Goal: Information Seeking & Learning: Learn about a topic

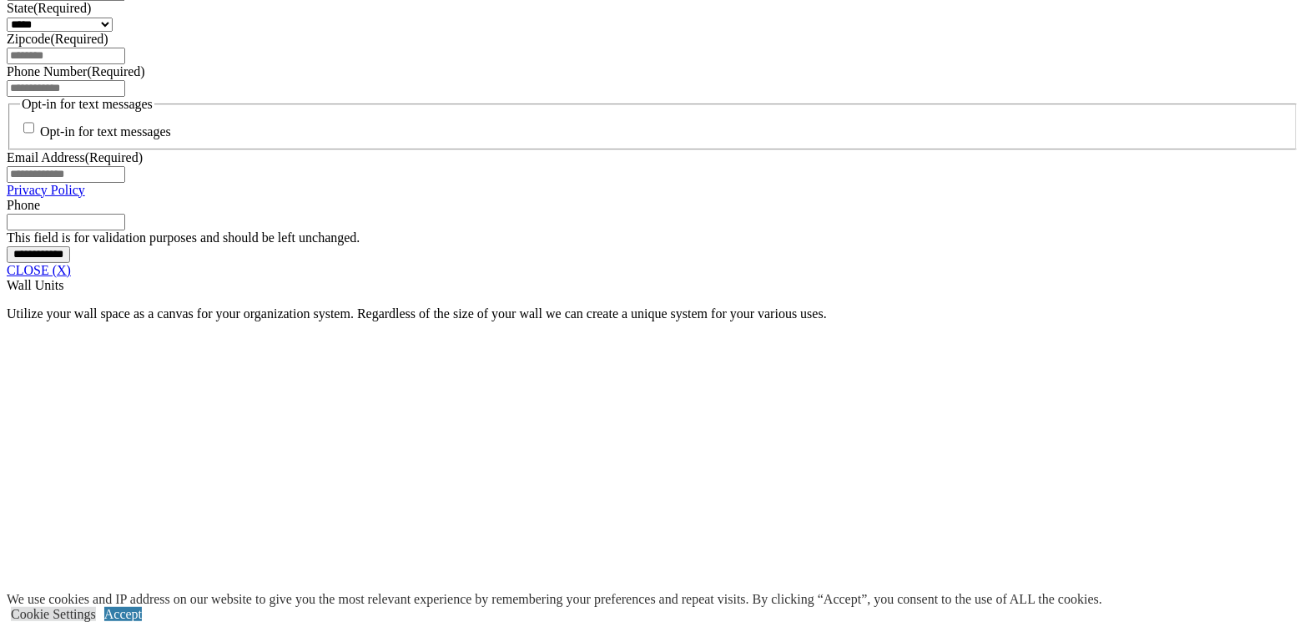
scroll to position [1252, 0]
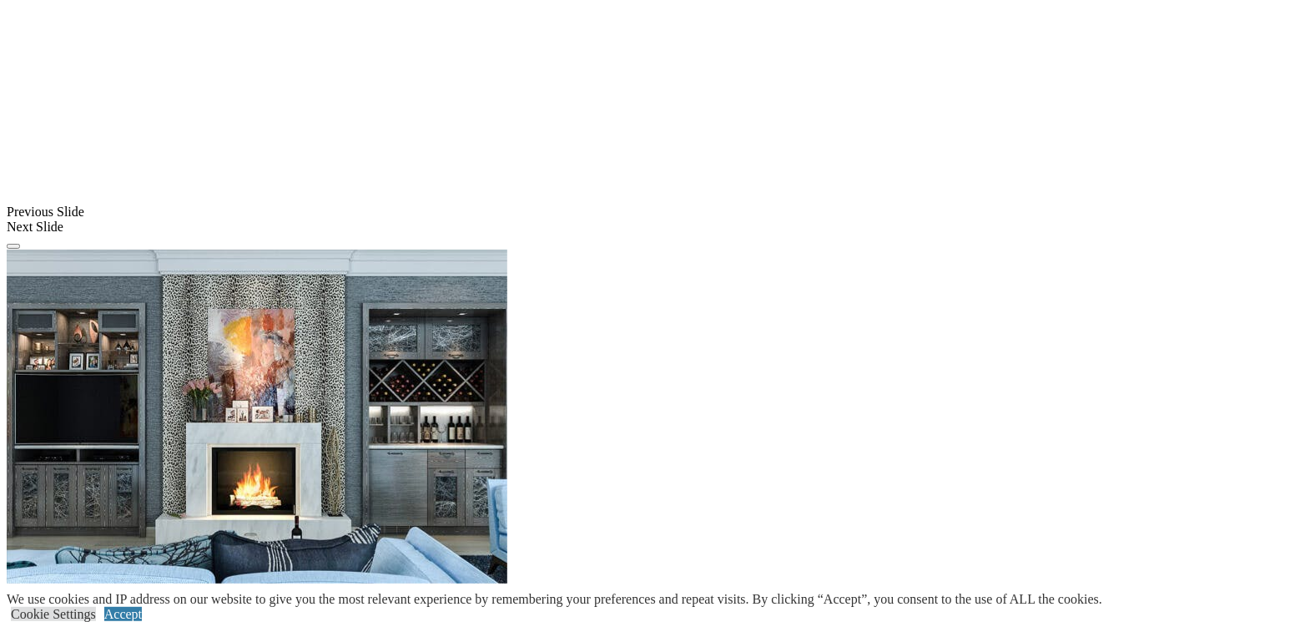
scroll to position [1252, 0]
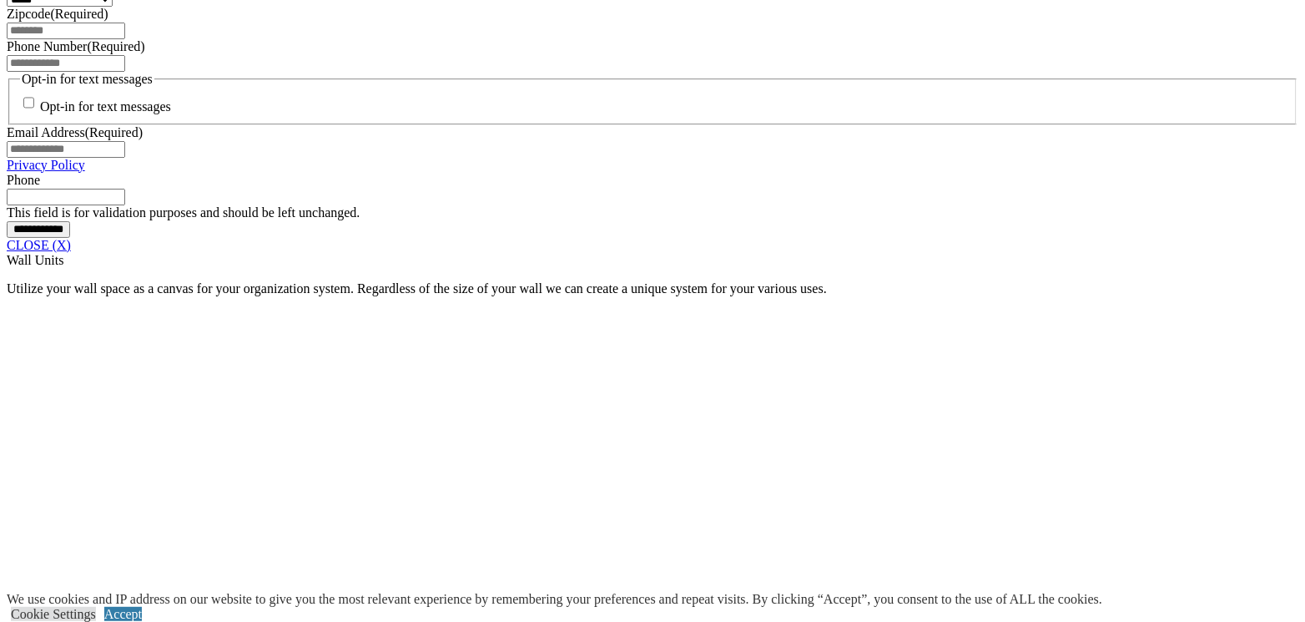
scroll to position [1168, 0]
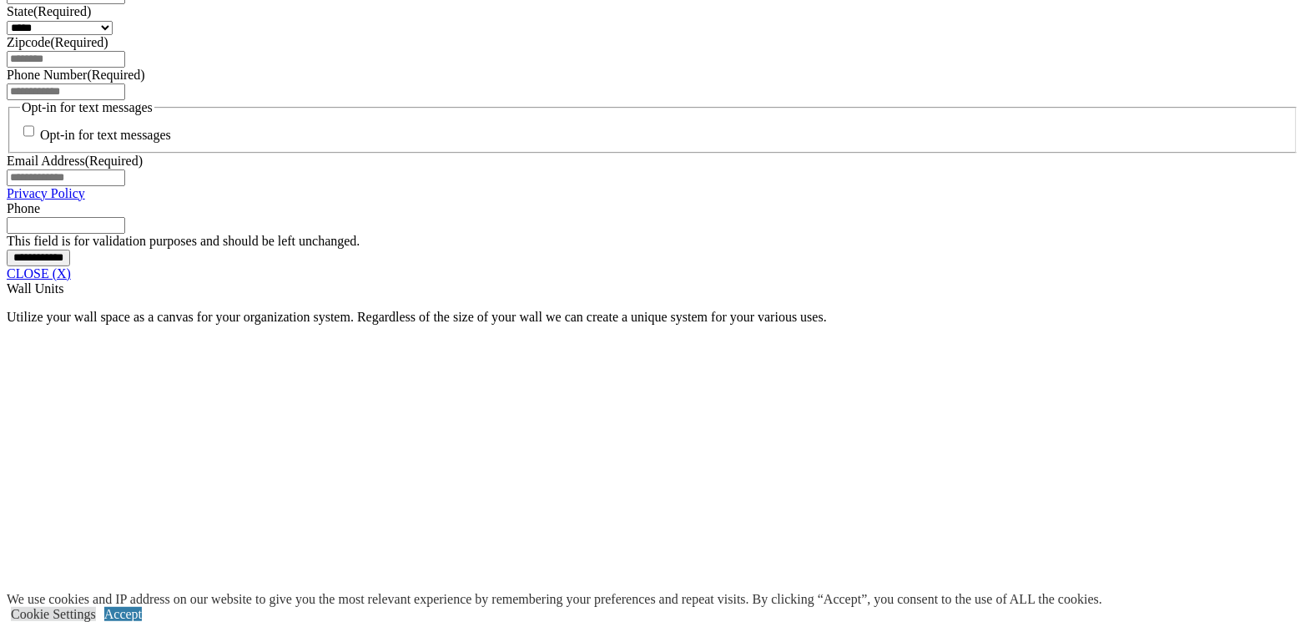
click at [71, 280] on link "CLOSE (X)" at bounding box center [39, 273] width 64 height 14
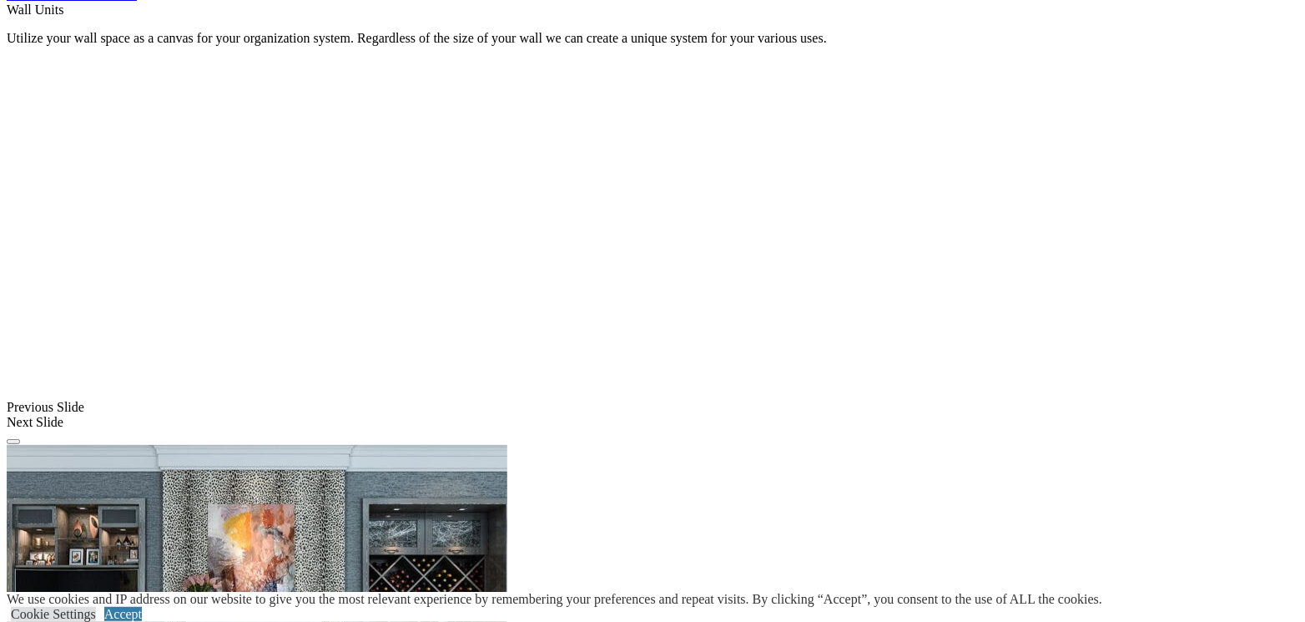
scroll to position [1001, 0]
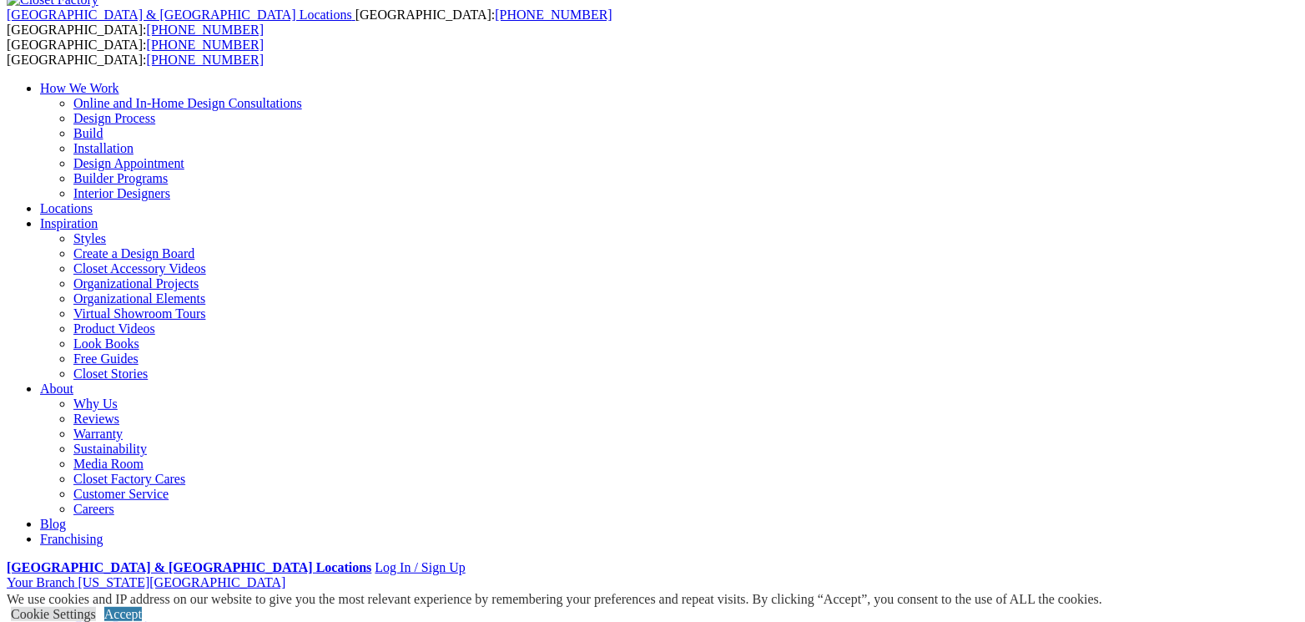
scroll to position [167, 0]
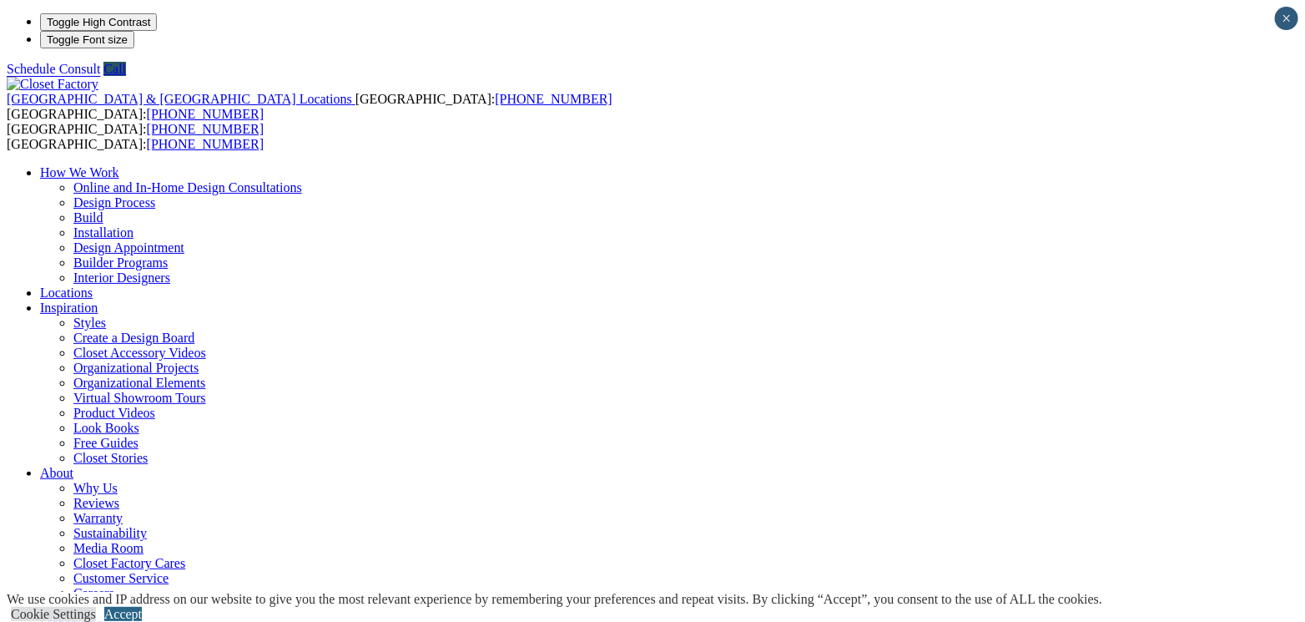
click at [142, 607] on link "Accept" at bounding box center [123, 614] width 38 height 14
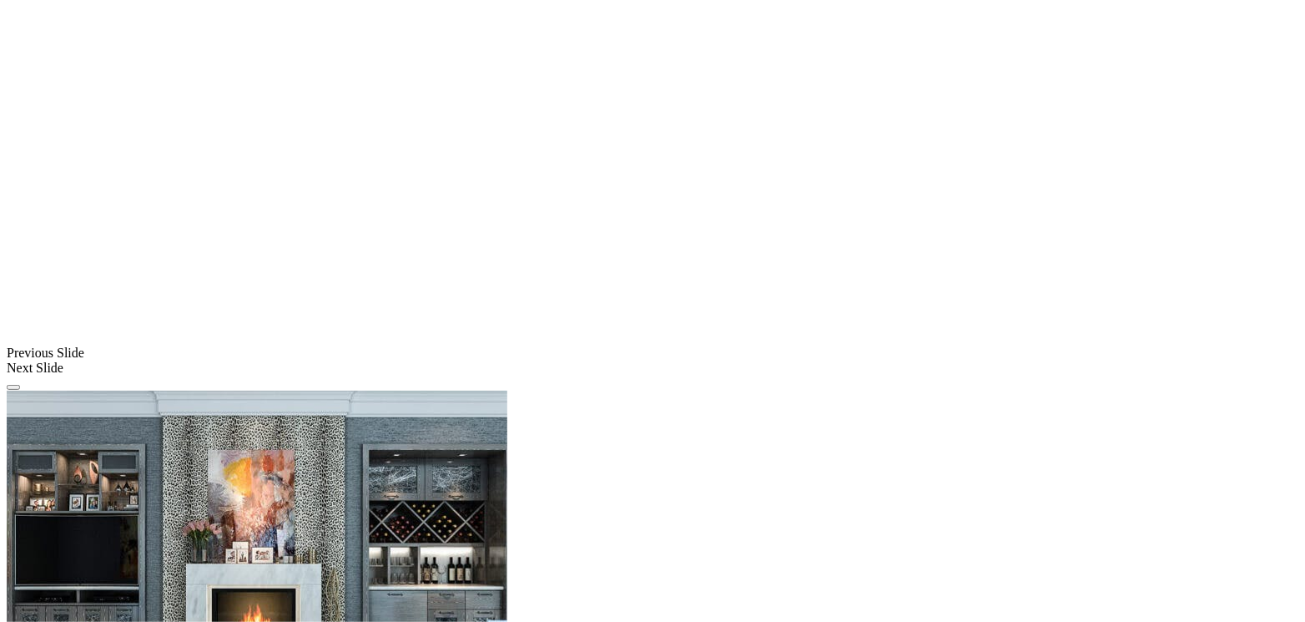
scroll to position [1168, 0]
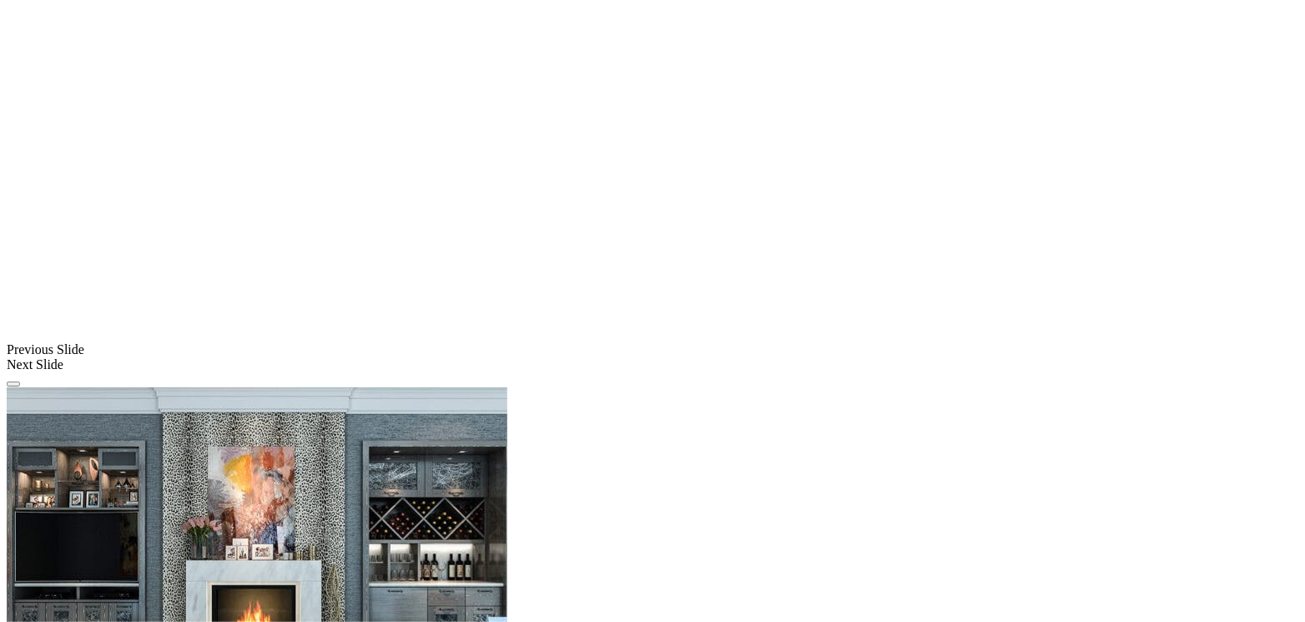
scroll to position [1085, 0]
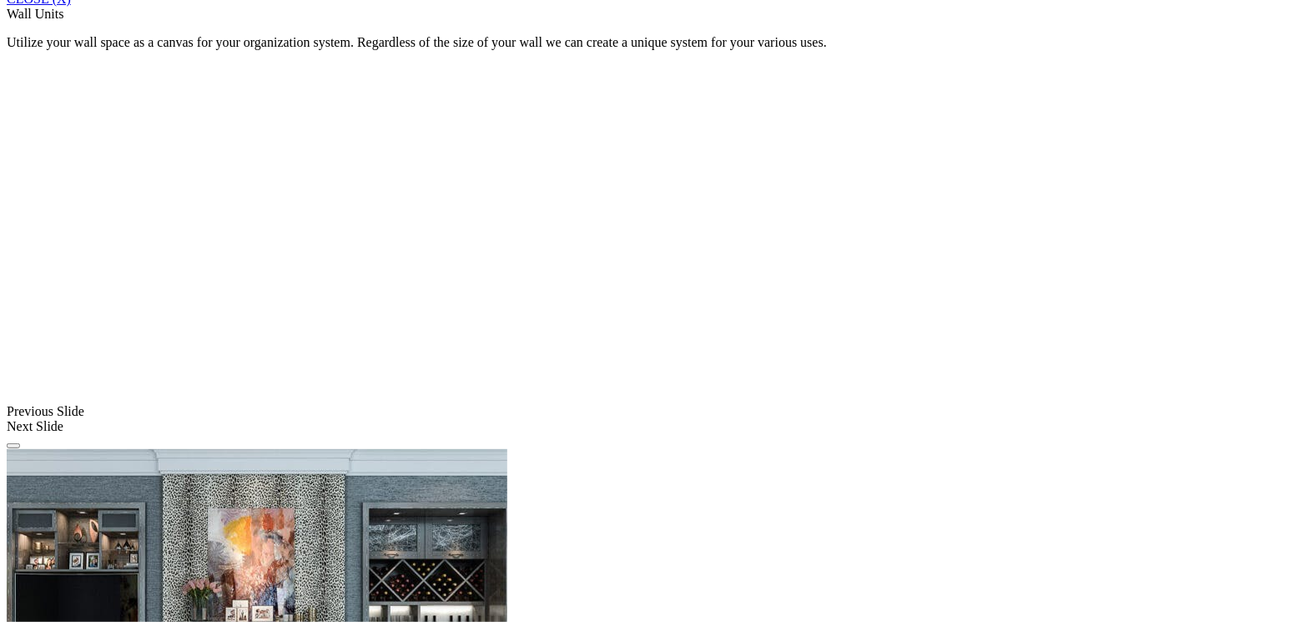
drag, startPoint x: 766, startPoint y: 249, endPoint x: 823, endPoint y: 254, distance: 57.0
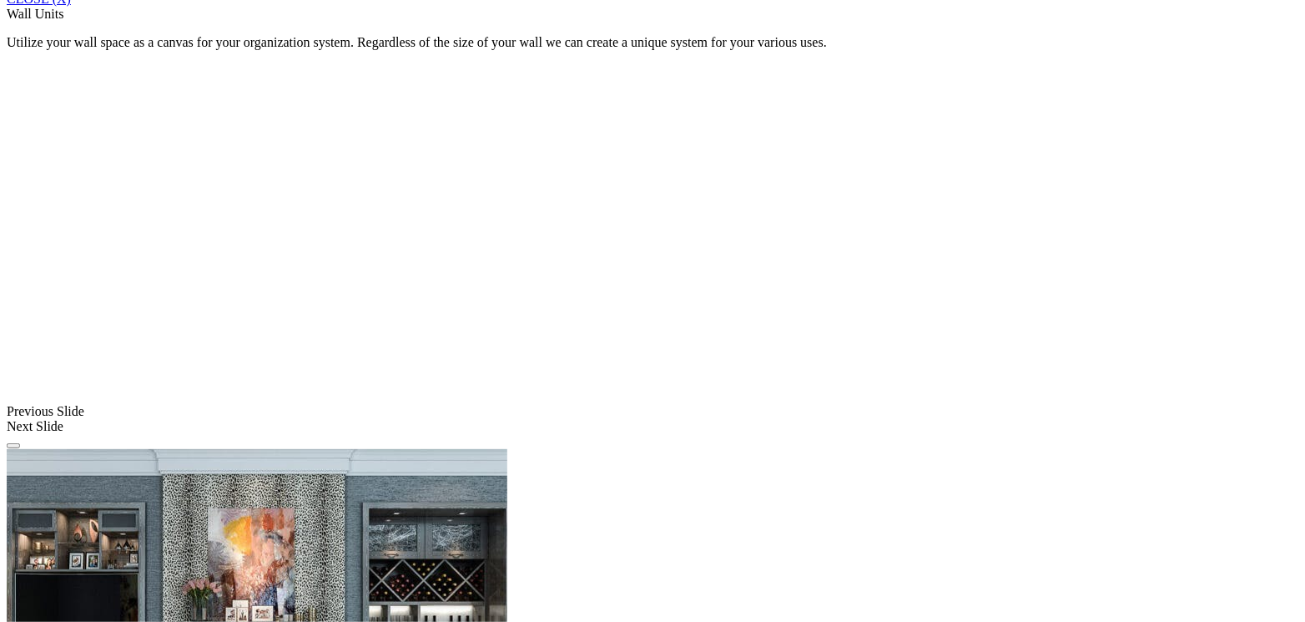
drag, startPoint x: 659, startPoint y: 434, endPoint x: 696, endPoint y: 431, distance: 36.9
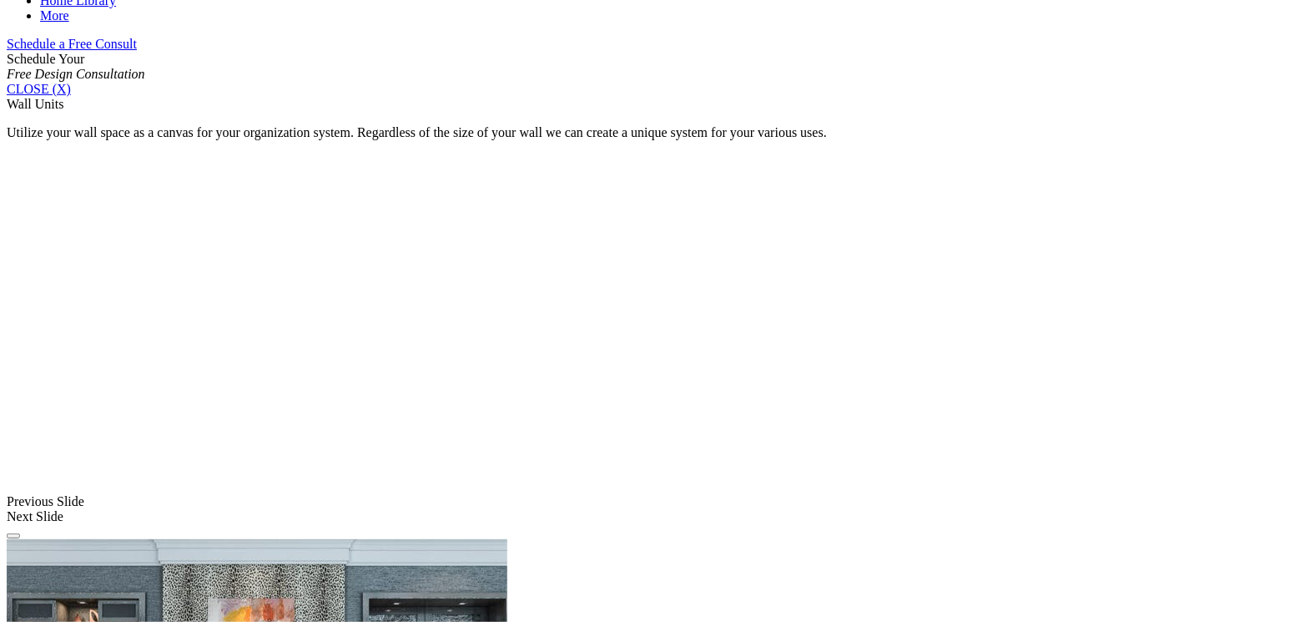
scroll to position [993, 0]
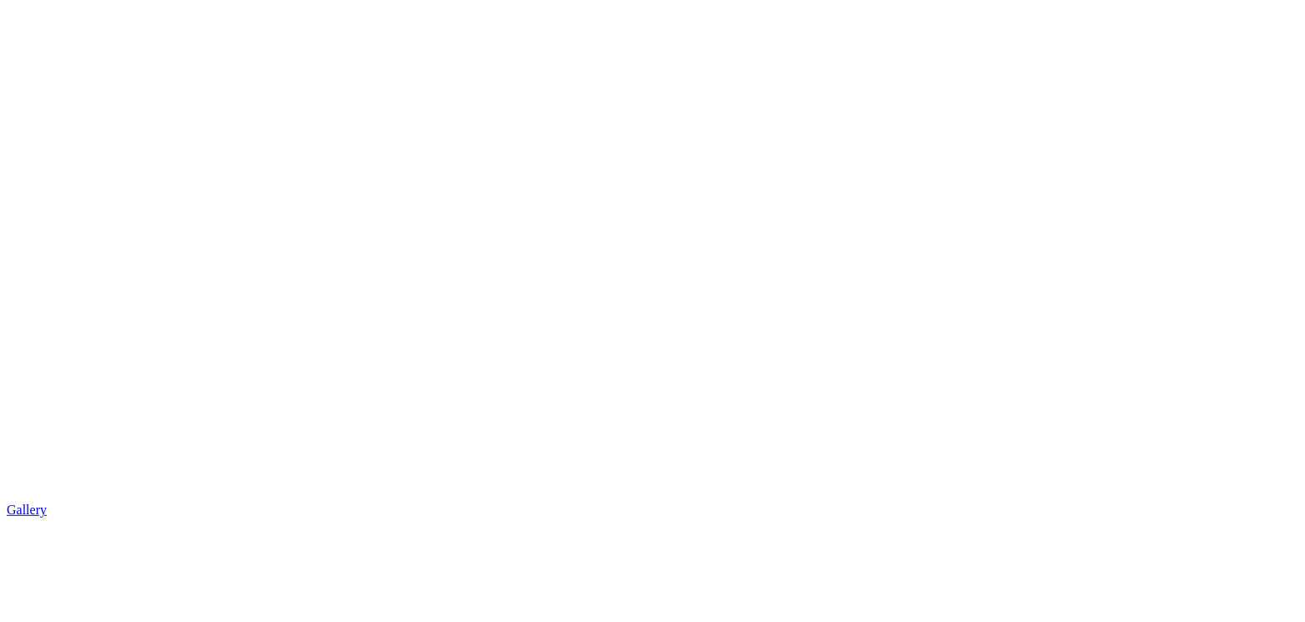
scroll to position [2662, 0]
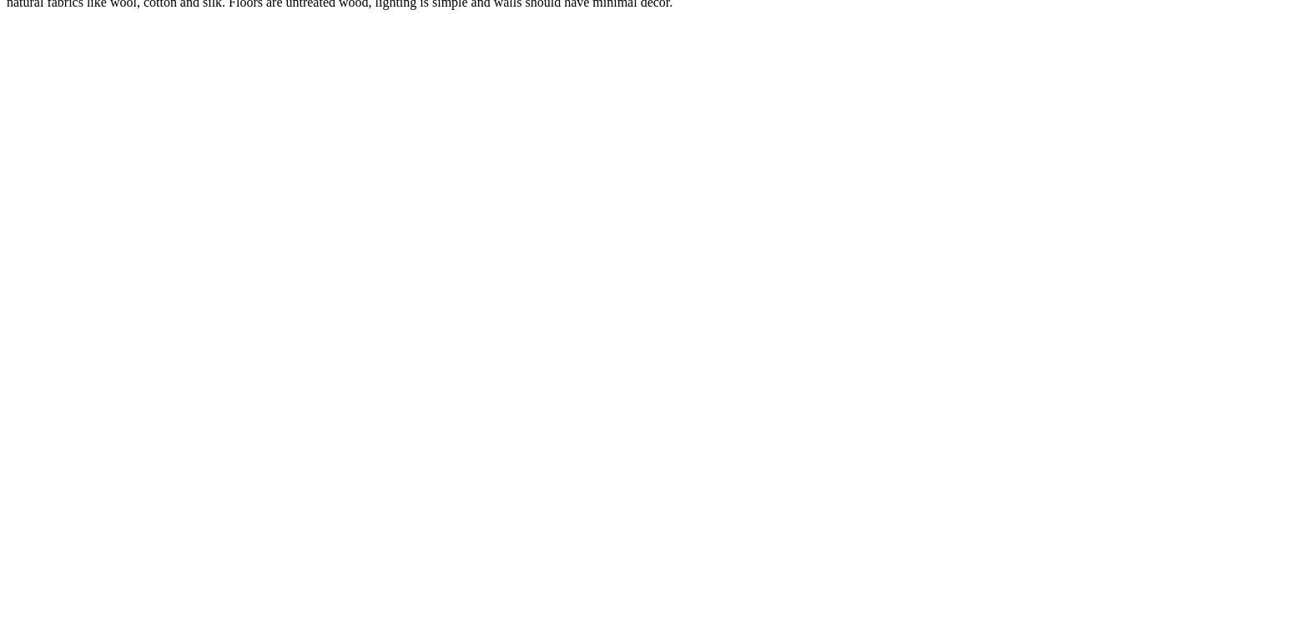
scroll to position [8427, 0]
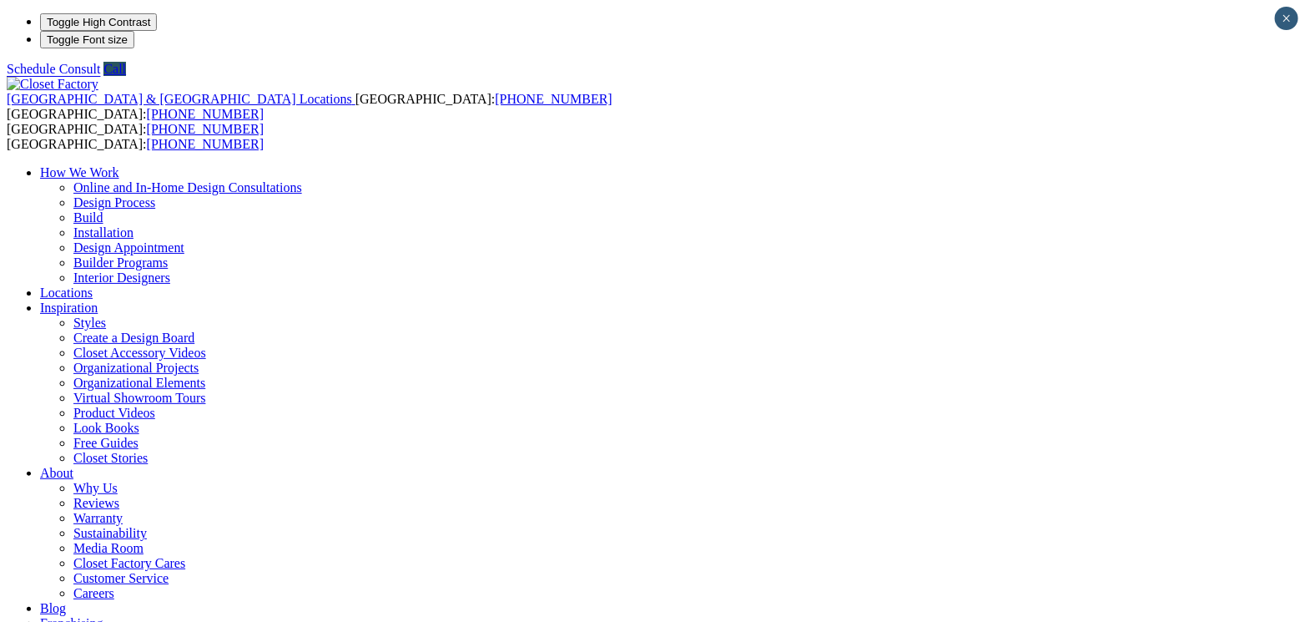
click at [170, 270] on link "Interior Designers" at bounding box center [121, 277] width 97 height 14
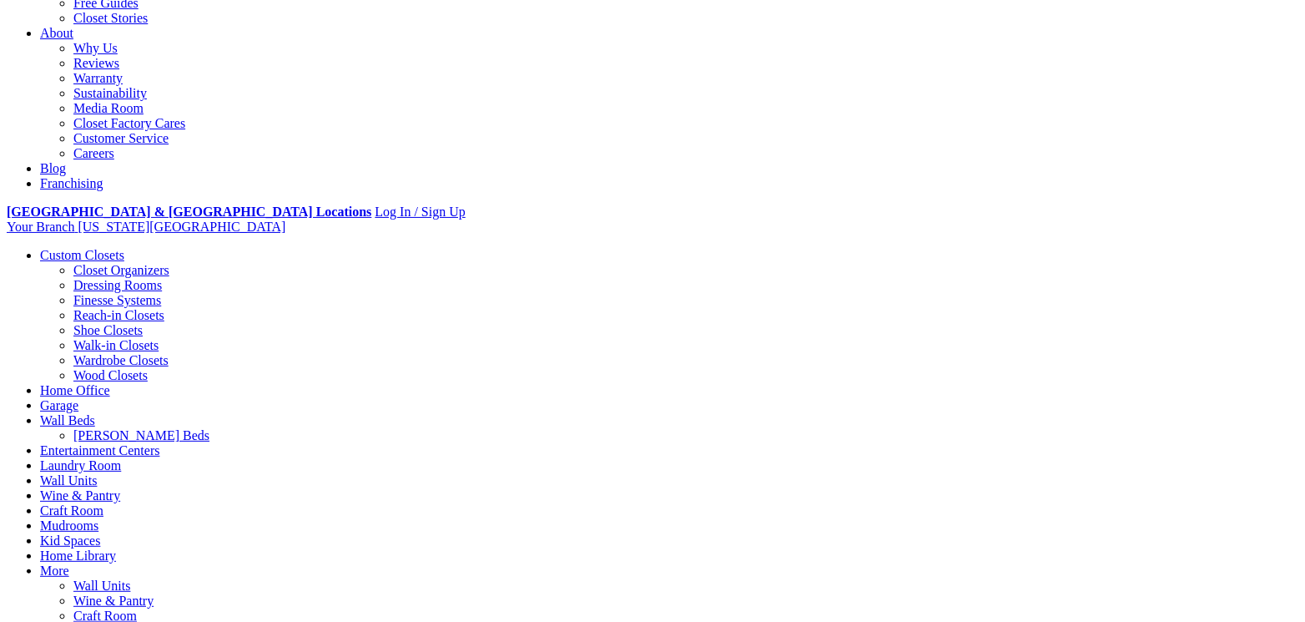
scroll to position [498, 0]
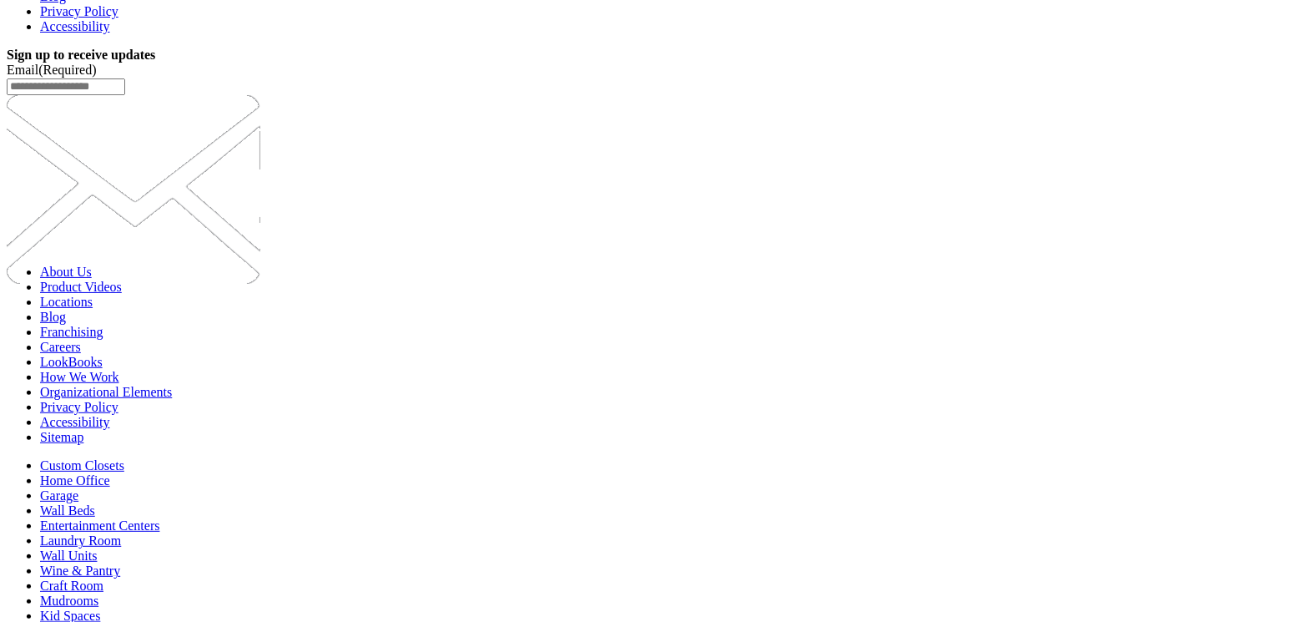
scroll to position [4565, 0]
